Goal: Complete application form

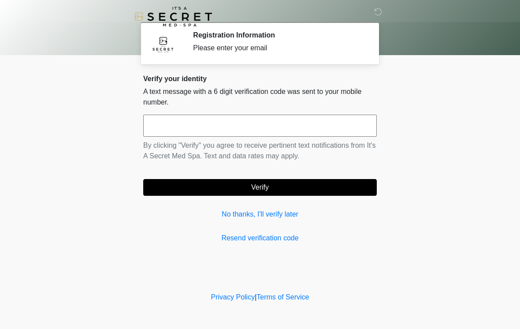
click at [309, 136] on input "text" at bounding box center [259, 125] width 233 height 22
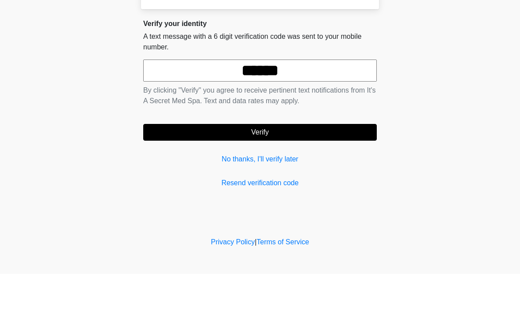
type input "******"
click at [320, 179] on button "Verify" at bounding box center [259, 187] width 233 height 17
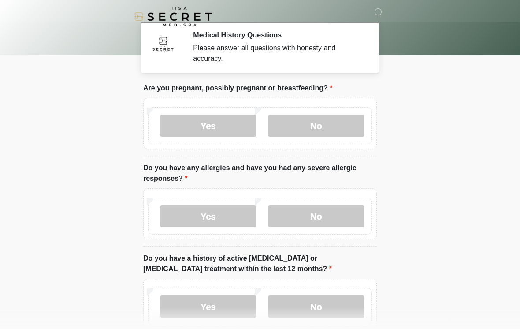
click at [329, 219] on label "No" at bounding box center [316, 216] width 96 height 22
click at [351, 122] on label "No" at bounding box center [316, 125] width 96 height 22
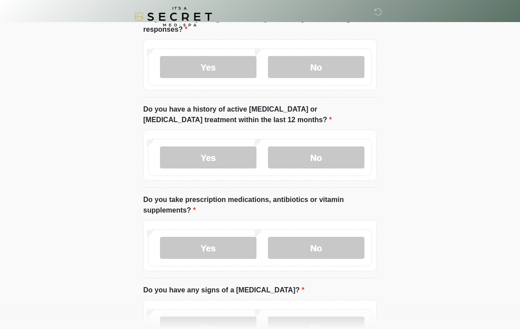
scroll to position [150, 0]
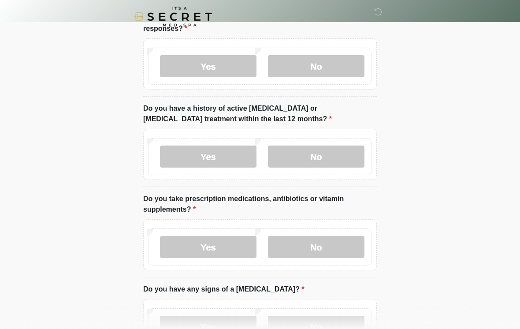
click at [349, 153] on label "No" at bounding box center [316, 156] width 96 height 22
click at [341, 251] on label "No" at bounding box center [316, 247] width 96 height 22
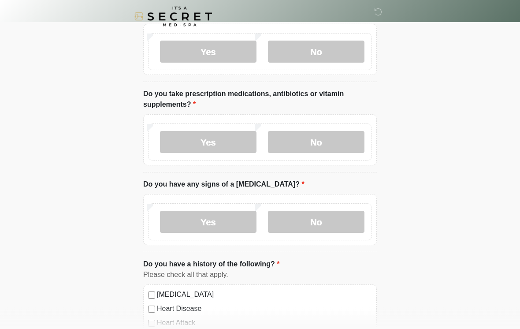
click at [347, 219] on label "No" at bounding box center [316, 222] width 96 height 22
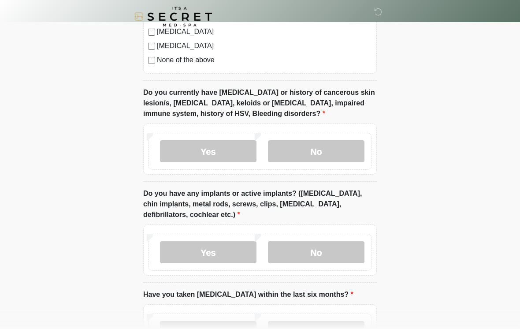
scroll to position [650, 0]
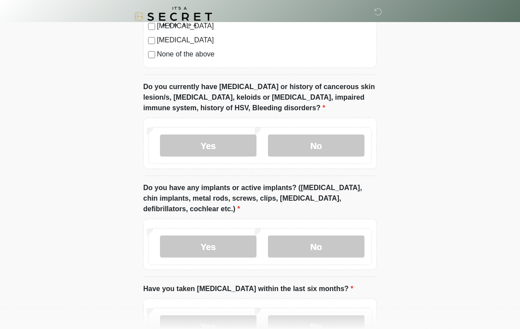
click at [325, 140] on label "No" at bounding box center [316, 145] width 96 height 22
click at [327, 235] on label "No" at bounding box center [316, 246] width 96 height 22
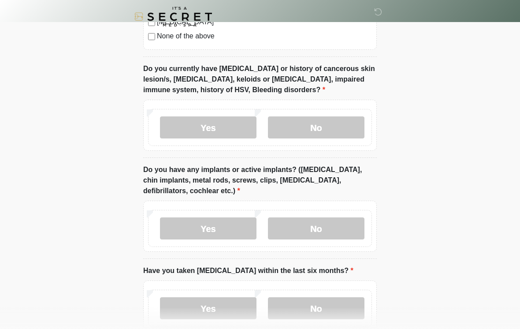
scroll to position [668, 0]
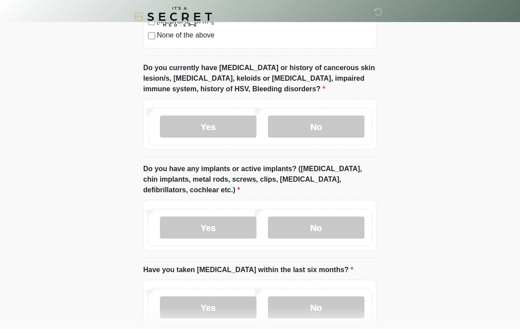
click at [294, 303] on label "No" at bounding box center [316, 307] width 96 height 22
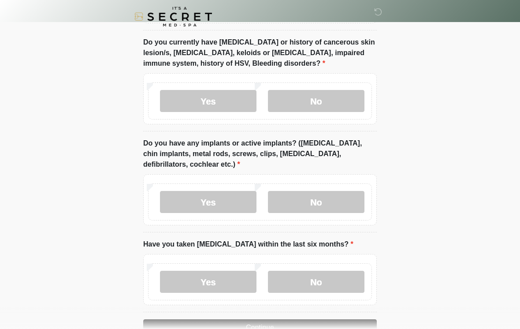
scroll to position [733, 0]
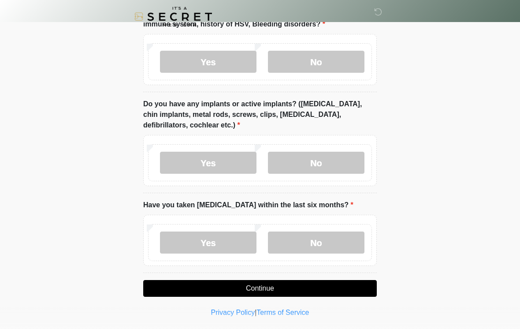
click at [317, 293] on button "Continue" at bounding box center [259, 288] width 233 height 17
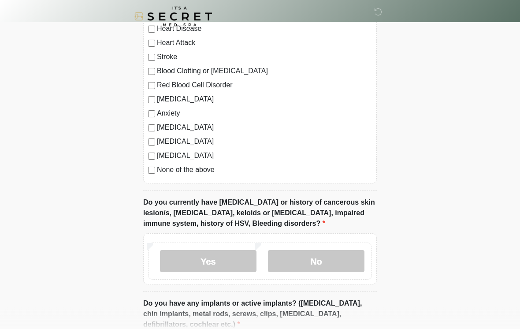
scroll to position [525, 0]
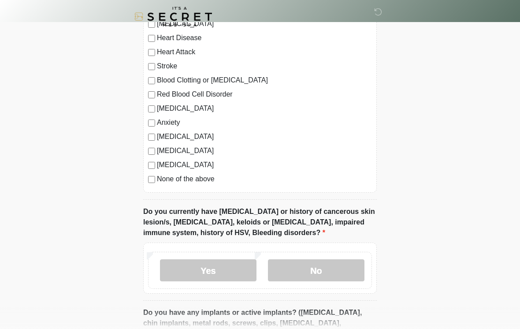
click at [201, 178] on label "None of the above" at bounding box center [264, 179] width 215 height 11
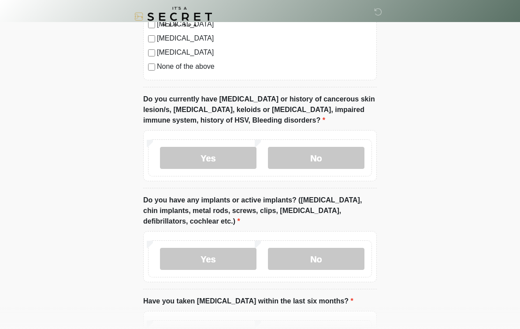
scroll to position [733, 0]
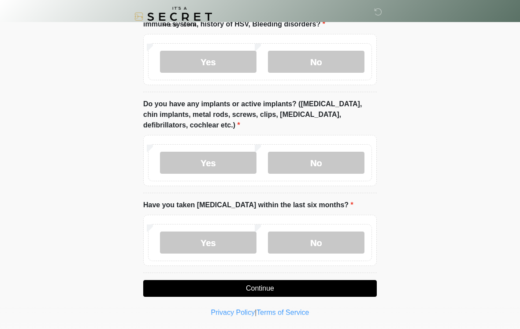
click at [335, 290] on button "Continue" at bounding box center [259, 288] width 233 height 17
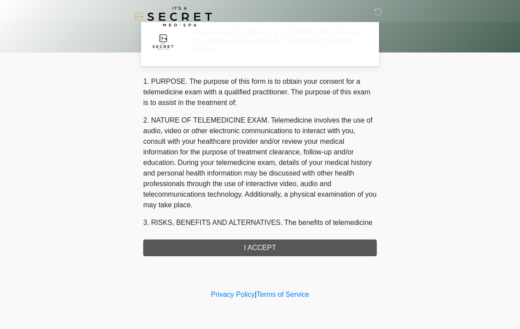
scroll to position [0, 0]
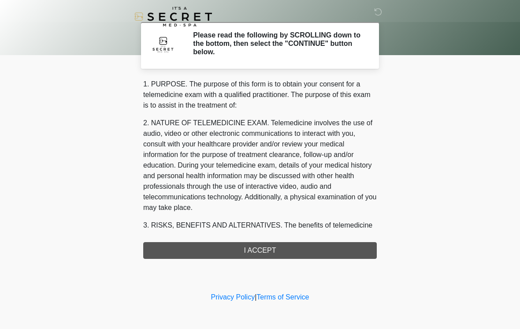
click at [336, 248] on div "1. PURPOSE. The purpose of this form is to obtain your consent for a telemedici…" at bounding box center [259, 169] width 233 height 180
click at [344, 248] on div "1. PURPOSE. The purpose of this form is to obtain your consent for a telemedici…" at bounding box center [259, 169] width 233 height 180
click at [335, 253] on div "1. PURPOSE. The purpose of this form is to obtain your consent for a telemedici…" at bounding box center [259, 169] width 233 height 180
click at [325, 249] on div "1. PURPOSE. The purpose of this form is to obtain your consent for a telemedici…" at bounding box center [259, 169] width 233 height 180
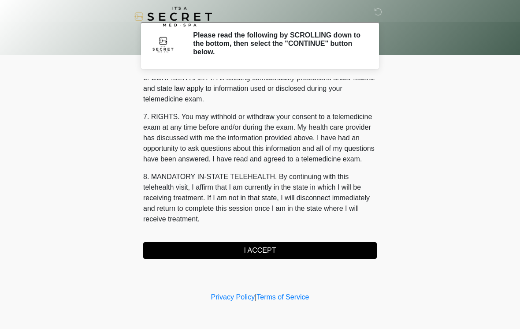
click at [273, 251] on button "I ACCEPT" at bounding box center [259, 250] width 233 height 17
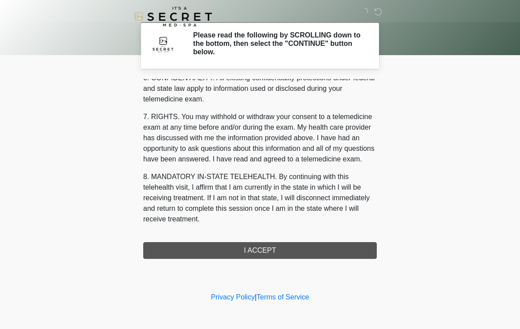
scroll to position [358, 0]
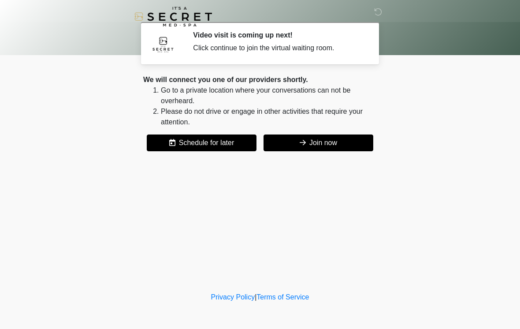
click at [340, 144] on button "Join now" at bounding box center [318, 142] width 110 height 17
